Goal: Use online tool/utility: Use online tool/utility

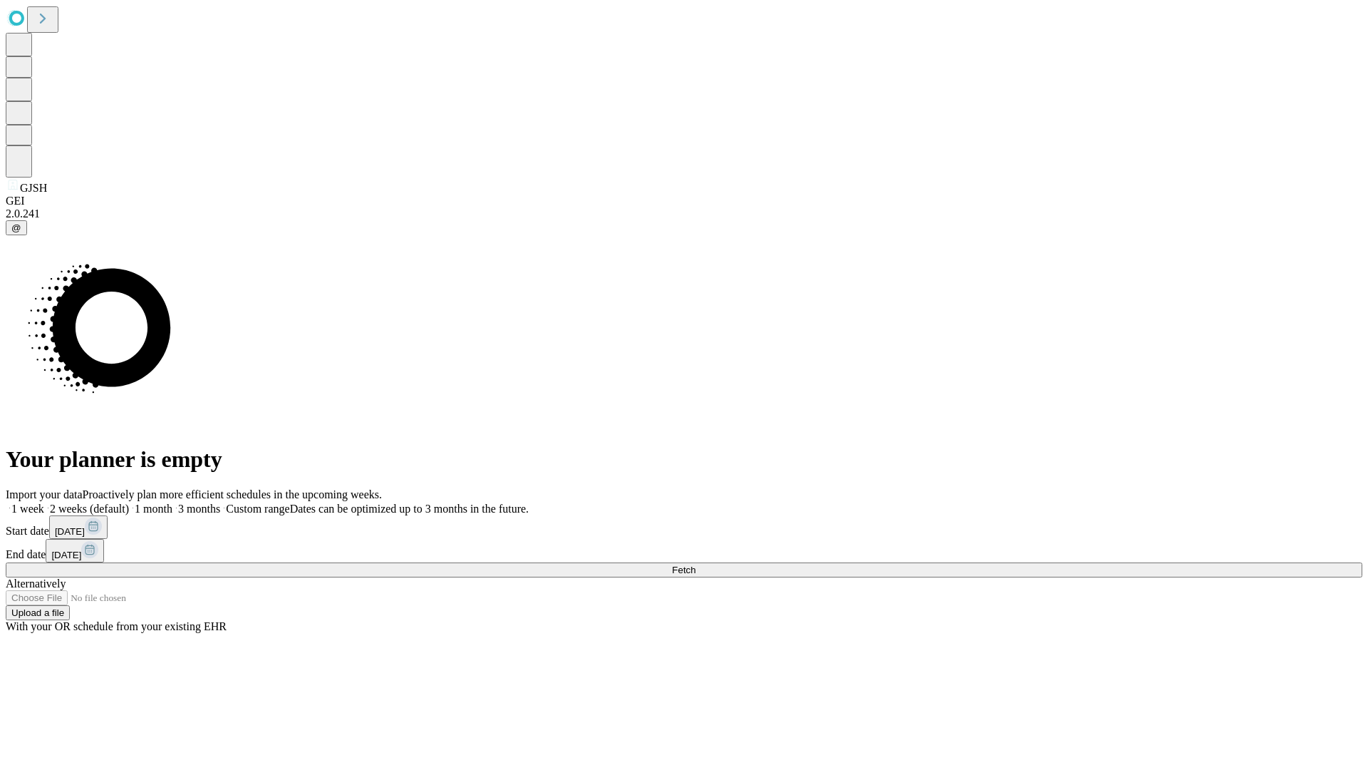
click at [696, 564] on span "Fetch" at bounding box center [684, 569] width 24 height 11
